Goal: Information Seeking & Learning: Learn about a topic

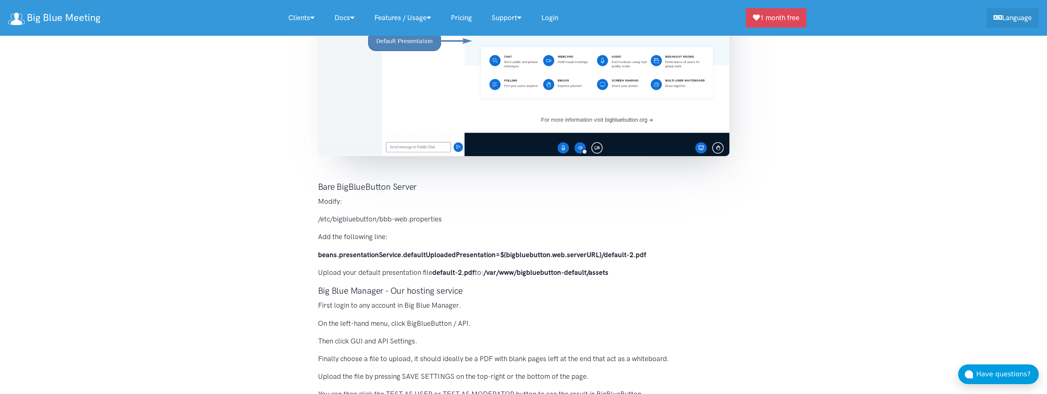
scroll to position [292, 0]
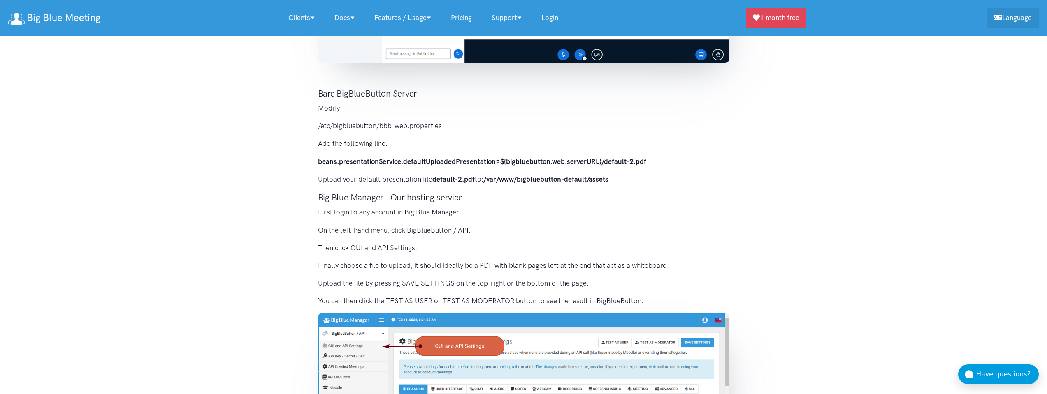
click at [604, 182] on strong "/var/www/bigbluebutton-default/assets" at bounding box center [545, 179] width 125 height 8
drag, startPoint x: 604, startPoint y: 182, endPoint x: 487, endPoint y: 179, distance: 116.9
click at [487, 179] on strong "/var/www/bigbluebutton-default/assets" at bounding box center [545, 179] width 125 height 8
copy strong "/var/www/bigbluebutton-default/assets"
click at [537, 204] on h3 "Big Blue Manager - Our hosting service" at bounding box center [523, 198] width 411 height 12
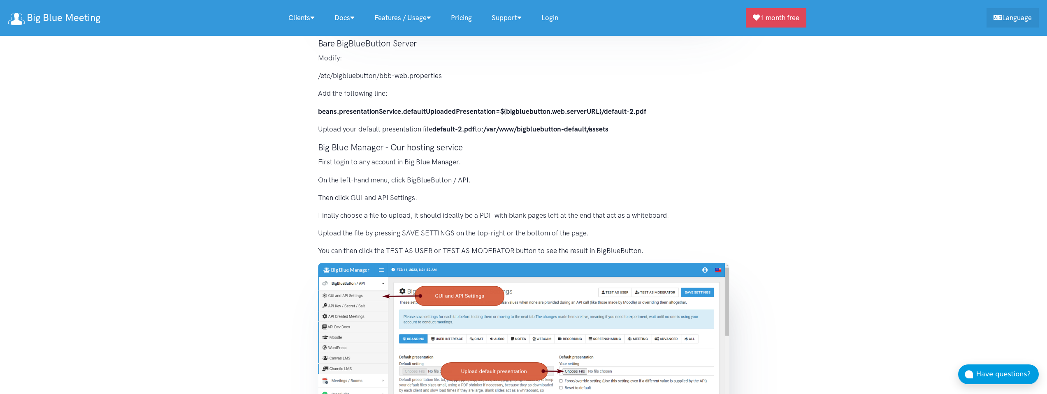
scroll to position [341, 0]
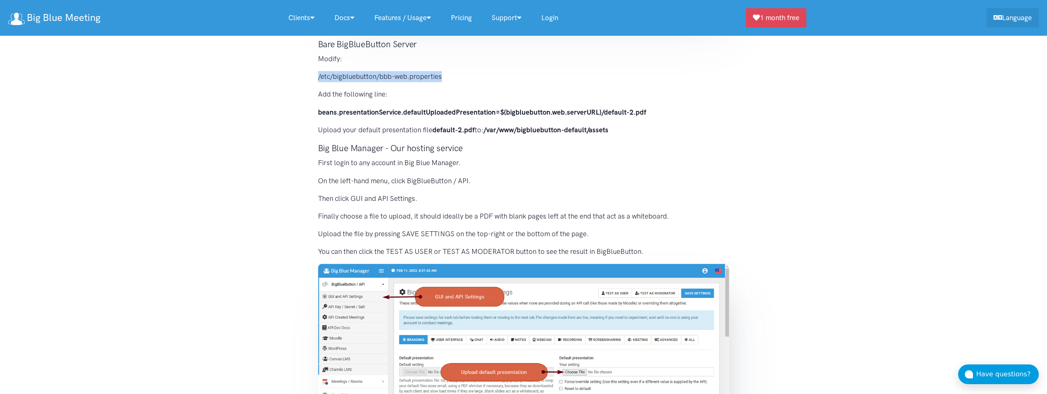
drag, startPoint x: 445, startPoint y: 72, endPoint x: 452, endPoint y: 74, distance: 6.9
click at [452, 74] on p "/etc/bigbluebutton/bbb-web.properties" at bounding box center [523, 76] width 411 height 11
copy p "/etc/bigbluebutton/bbb-web.properties"
click at [554, 114] on strong "beans.presentationService.defaultUploadedPresentation=${bigbluebutton.web.serve…" at bounding box center [482, 112] width 328 height 8
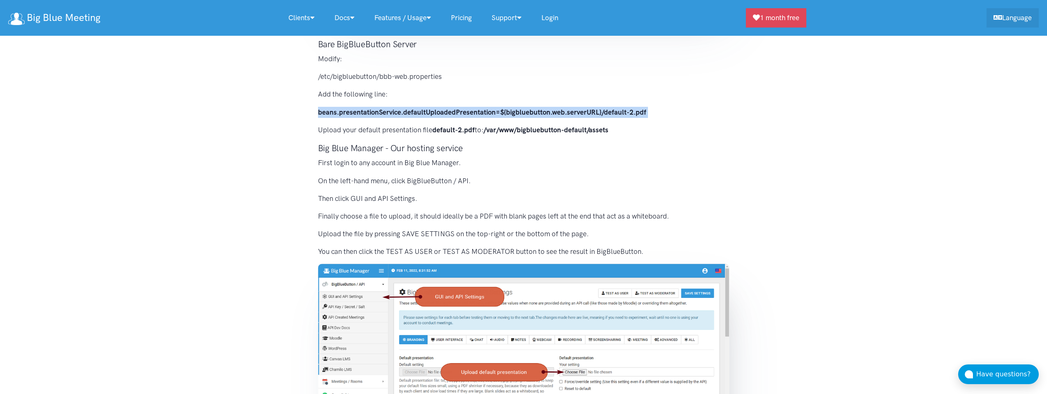
click at [554, 114] on strong "beans.presentationService.defaultUploadedPresentation=${bigbluebutton.web.serve…" at bounding box center [482, 112] width 328 height 8
copy div "beans.presentationService.defaultUploadedPresentation=${bigbluebutton.web.serve…"
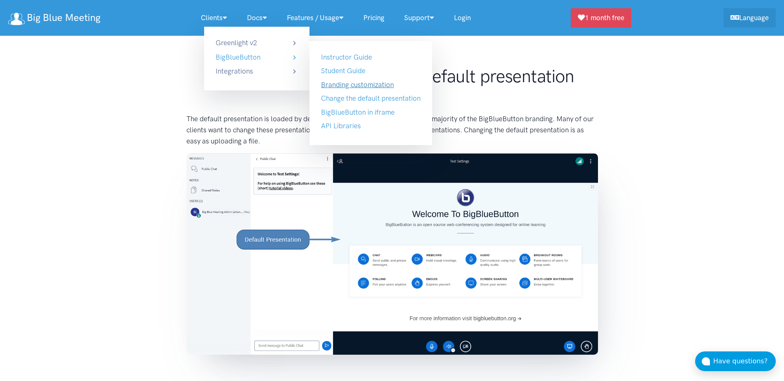
click at [353, 85] on link "Branding customization" at bounding box center [357, 85] width 73 height 8
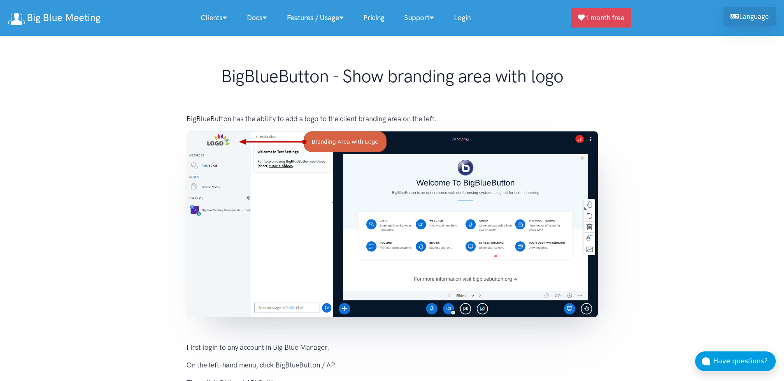
click at [738, 19] on link "Language" at bounding box center [749, 16] width 52 height 19
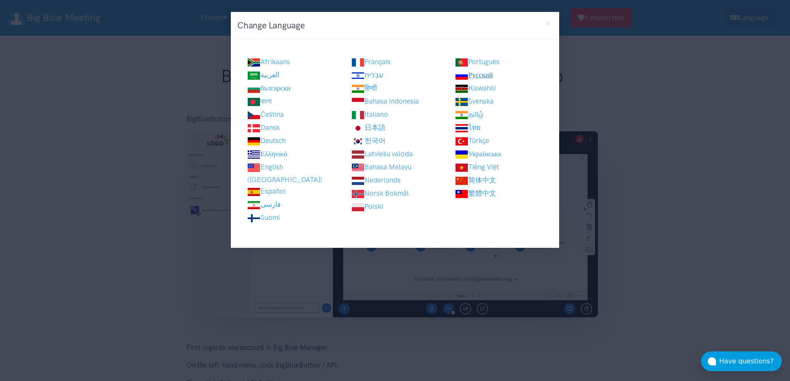
click at [485, 78] on link "Русский" at bounding box center [474, 75] width 38 height 8
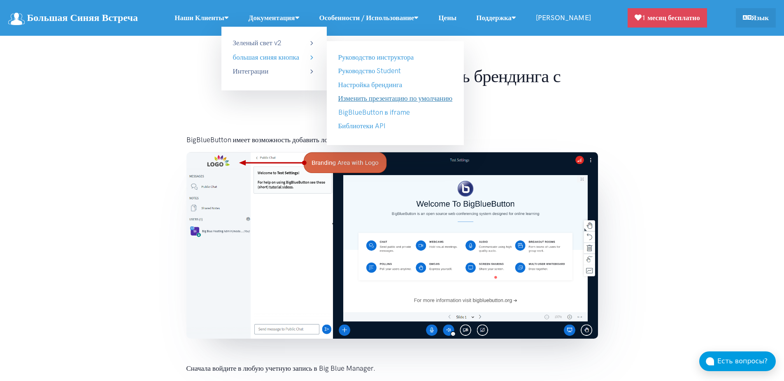
click at [384, 101] on link "Изменить презентацию по умолчанию" at bounding box center [395, 98] width 114 height 8
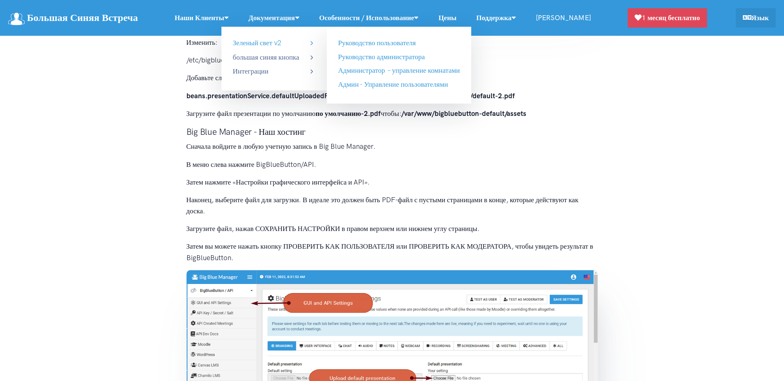
scroll to position [444, 0]
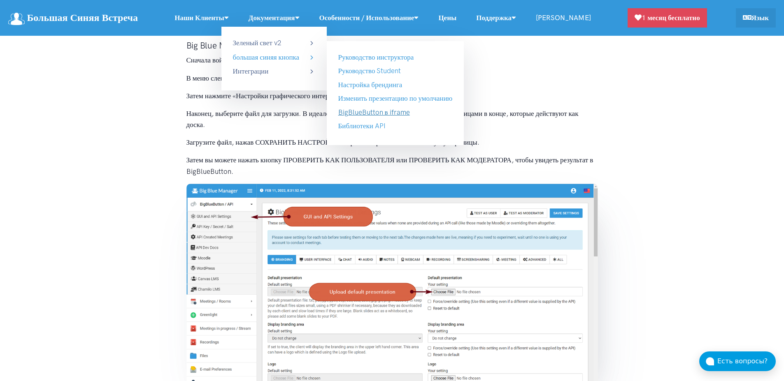
click at [397, 110] on link "BigBlueButton в iframe" at bounding box center [374, 112] width 72 height 8
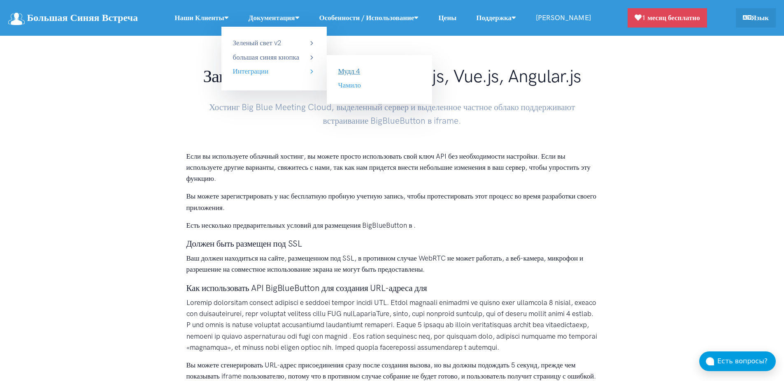
click at [360, 73] on link "Мудл 4" at bounding box center [349, 71] width 22 height 8
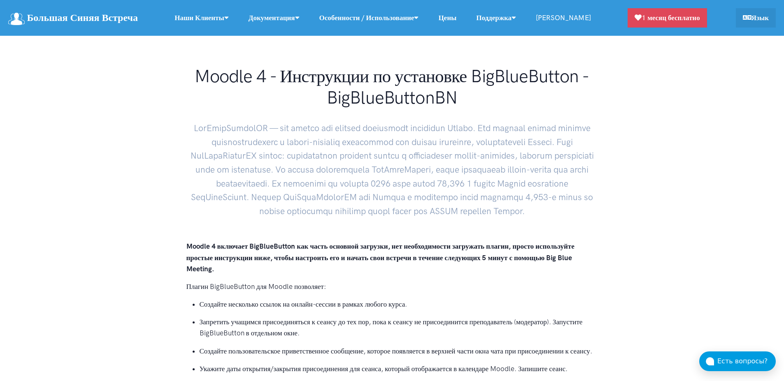
click at [74, 23] on link "Большая Синяя Встреча" at bounding box center [73, 18] width 130 height 18
